Goal: Task Accomplishment & Management: Use online tool/utility

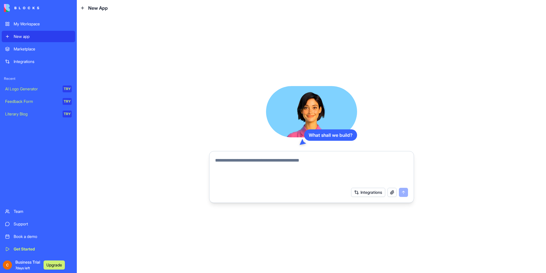
click at [315, 177] on textarea at bounding box center [311, 170] width 193 height 27
click at [358, 194] on button "Integrations" at bounding box center [368, 192] width 34 height 9
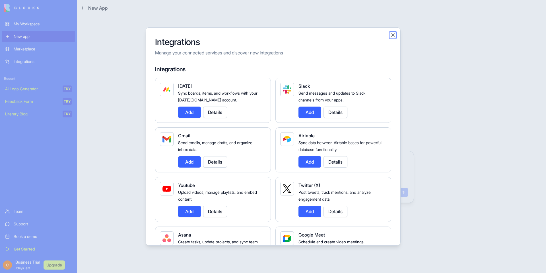
click at [393, 34] on button "Close" at bounding box center [393, 35] width 6 height 6
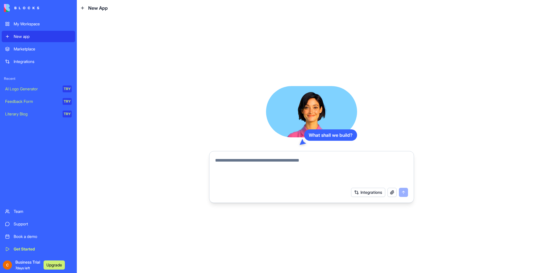
click at [343, 163] on textarea at bounding box center [311, 170] width 193 height 27
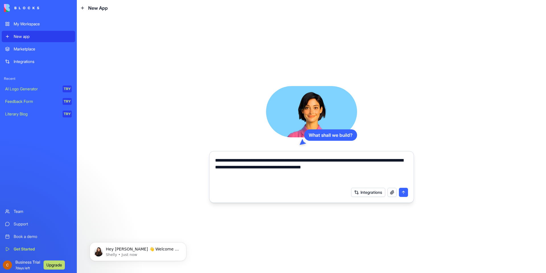
type textarea "**********"
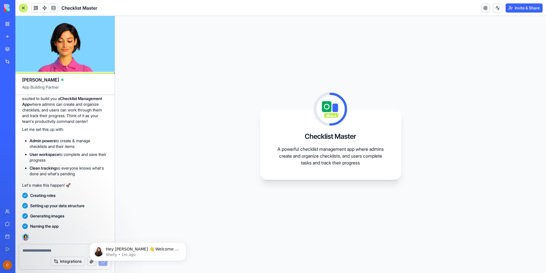
scroll to position [96, 0]
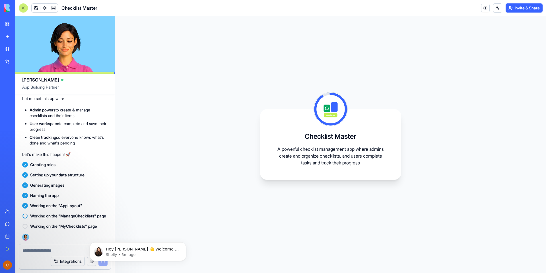
click at [235, 40] on div "Checklist Master A powerful checklist management app where admins create and or…" at bounding box center [330, 144] width 431 height 257
click at [193, 47] on div "Checklist Master A powerful checklist management app where admins create and or…" at bounding box center [330, 144] width 431 height 257
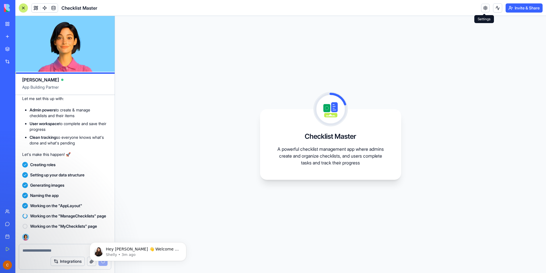
click at [487, 8] on link at bounding box center [485, 8] width 9 height 9
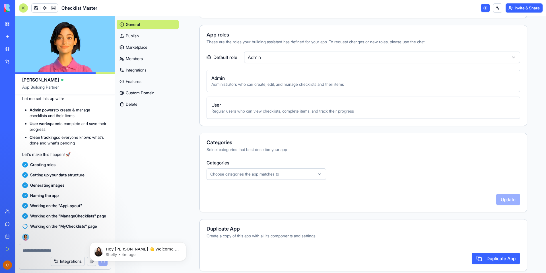
scroll to position [181, 0]
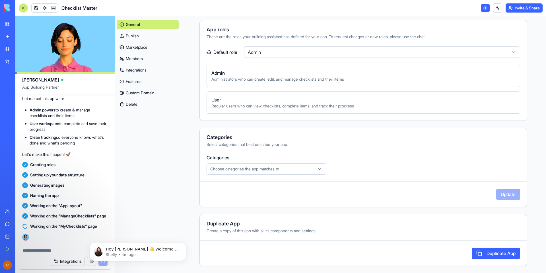
click at [144, 58] on link "Members" at bounding box center [148, 58] width 62 height 9
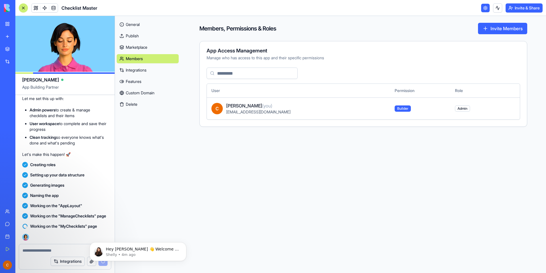
click at [144, 69] on link "Integrations" at bounding box center [148, 69] width 62 height 9
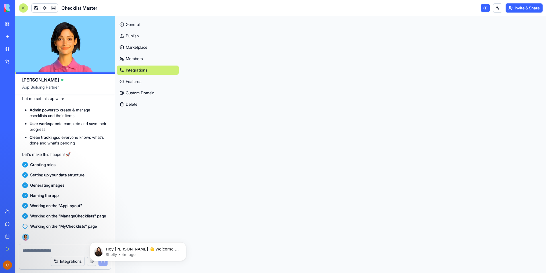
click at [145, 79] on link "Features" at bounding box center [148, 81] width 62 height 9
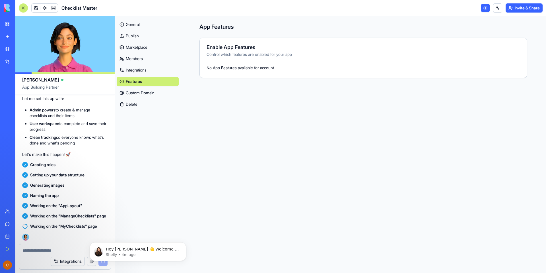
click at [151, 91] on link "Custom Domain" at bounding box center [148, 92] width 62 height 9
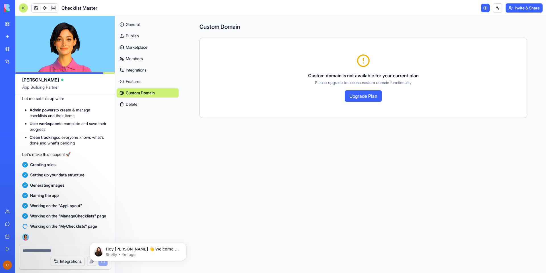
click at [127, 25] on link "General" at bounding box center [148, 24] width 62 height 9
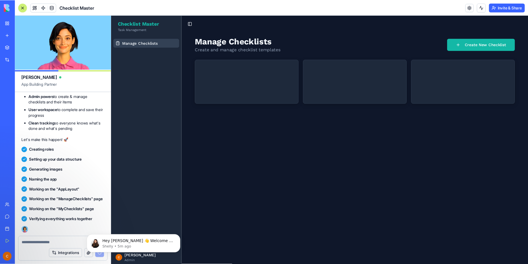
scroll to position [221, 0]
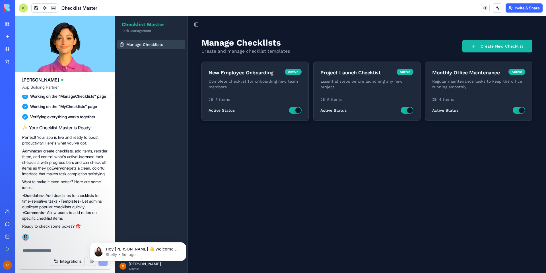
click at [263, 76] on div "New Employee Onboarding" at bounding box center [241, 73] width 65 height 8
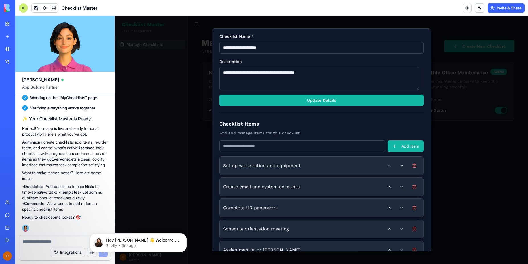
scroll to position [60, 0]
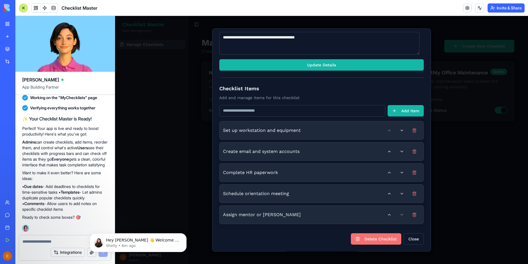
click at [342, 130] on span "Set up workstation and equipment" at bounding box center [301, 130] width 157 height 7
click at [335, 147] on div "Create email and system accounts" at bounding box center [321, 151] width 197 height 11
click at [330, 167] on div "Complete HR paperwork" at bounding box center [321, 172] width 197 height 11
click at [386, 129] on div at bounding box center [401, 130] width 36 height 11
click at [400, 132] on button at bounding box center [401, 130] width 11 height 11
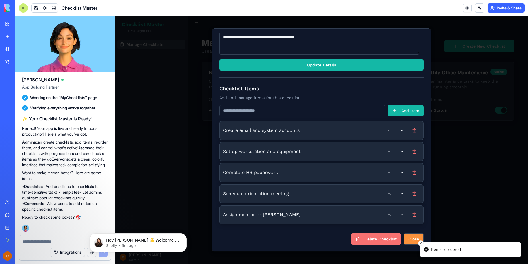
click at [416, 240] on button "Close" at bounding box center [413, 238] width 20 height 11
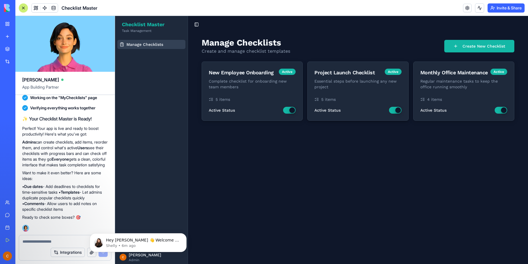
click at [348, 99] on div "5 items" at bounding box center [357, 100] width 87 height 6
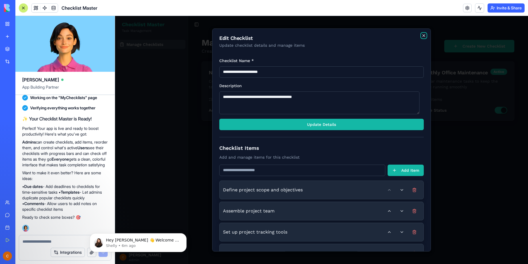
click at [421, 38] on icon "button" at bounding box center [423, 35] width 5 height 5
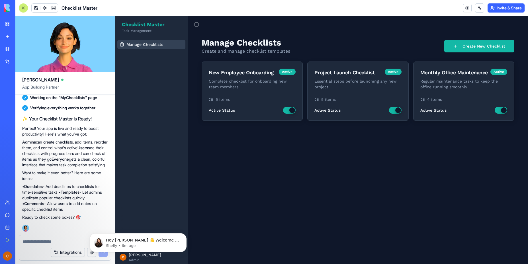
drag, startPoint x: 417, startPoint y: 25, endPoint x: 446, endPoint y: 28, distance: 29.0
click at [444, 30] on main "Toggle Sidebar Manage Checklists Create and manage checklist templates Create N…" at bounding box center [358, 140] width 340 height 248
click at [313, 44] on div "Manage Checklists Create and manage checklist templates Create New Checklist" at bounding box center [358, 46] width 313 height 17
